Goal: Task Accomplishment & Management: Use online tool/utility

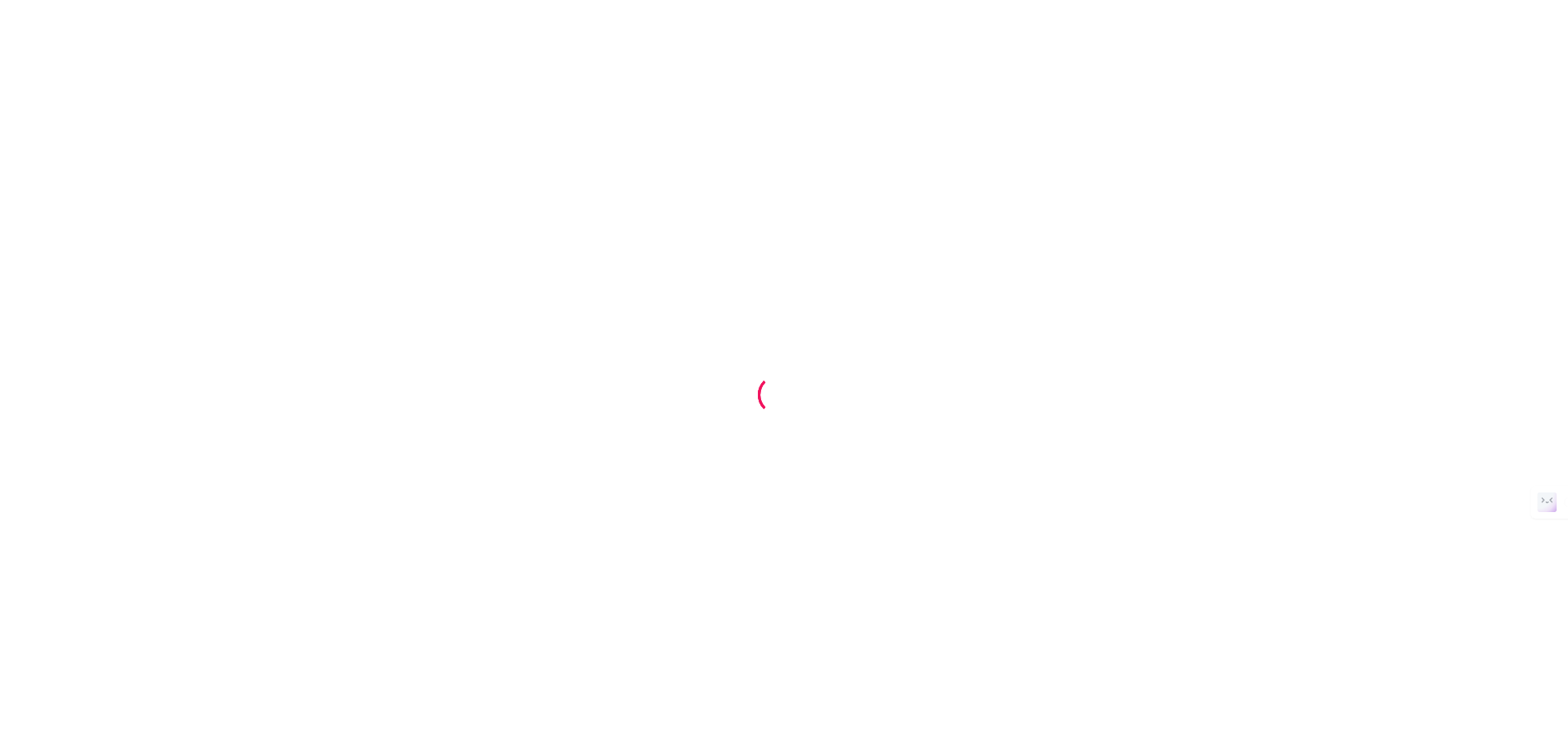
click at [795, 480] on div at bounding box center [784, 372] width 1568 height 744
